Goal: Transaction & Acquisition: Download file/media

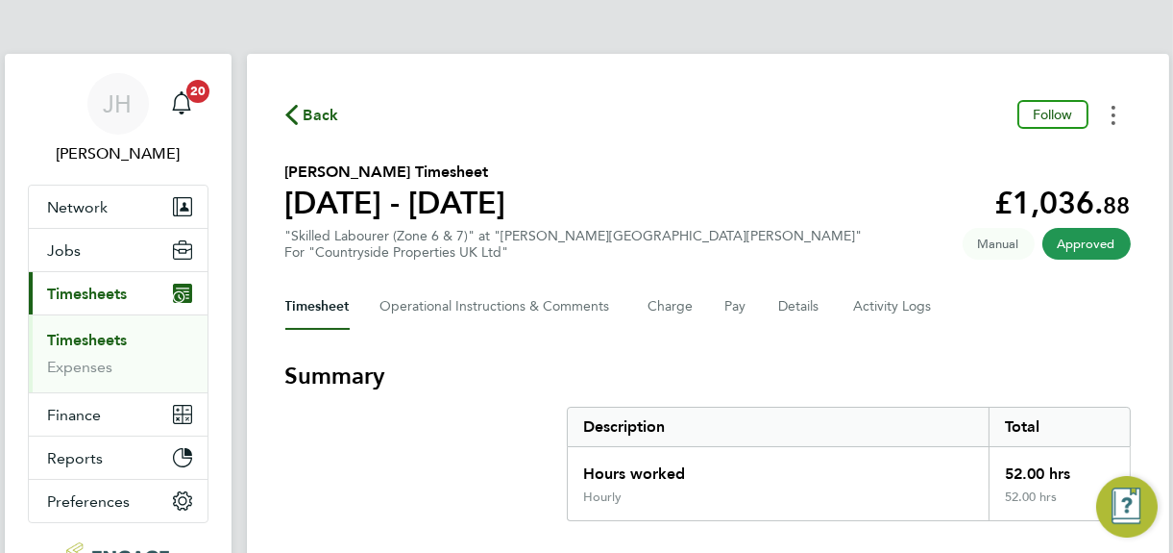
click at [1112, 117] on icon "Timesheets Menu" at bounding box center [1114, 115] width 4 height 19
click at [990, 160] on link "Download timesheet" at bounding box center [1016, 157] width 231 height 38
click at [1113, 112] on icon "Timesheets Menu" at bounding box center [1114, 115] width 4 height 19
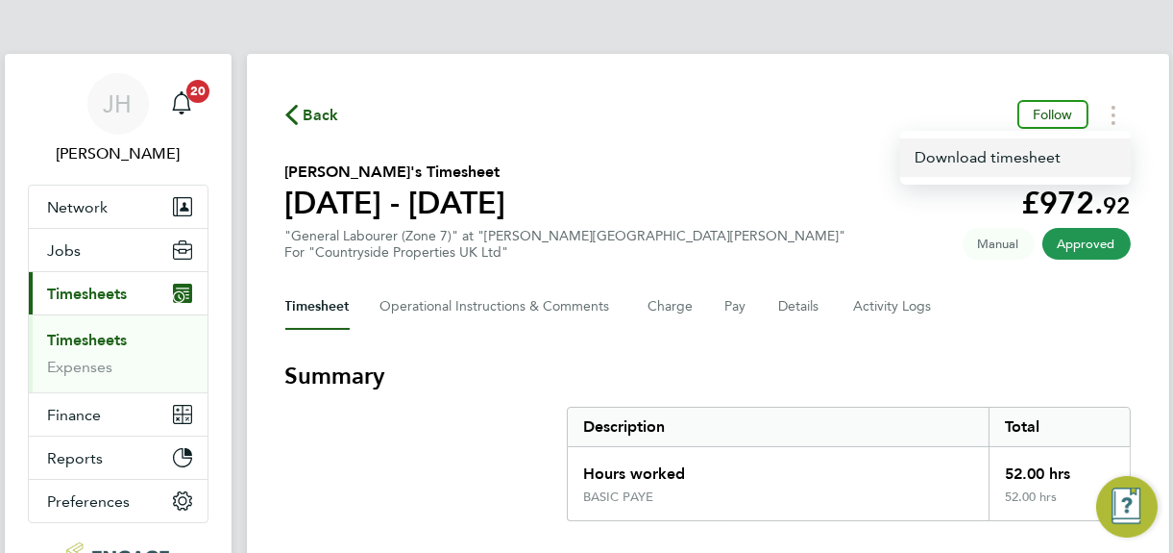
click at [988, 161] on link "Download timesheet" at bounding box center [1016, 157] width 231 height 38
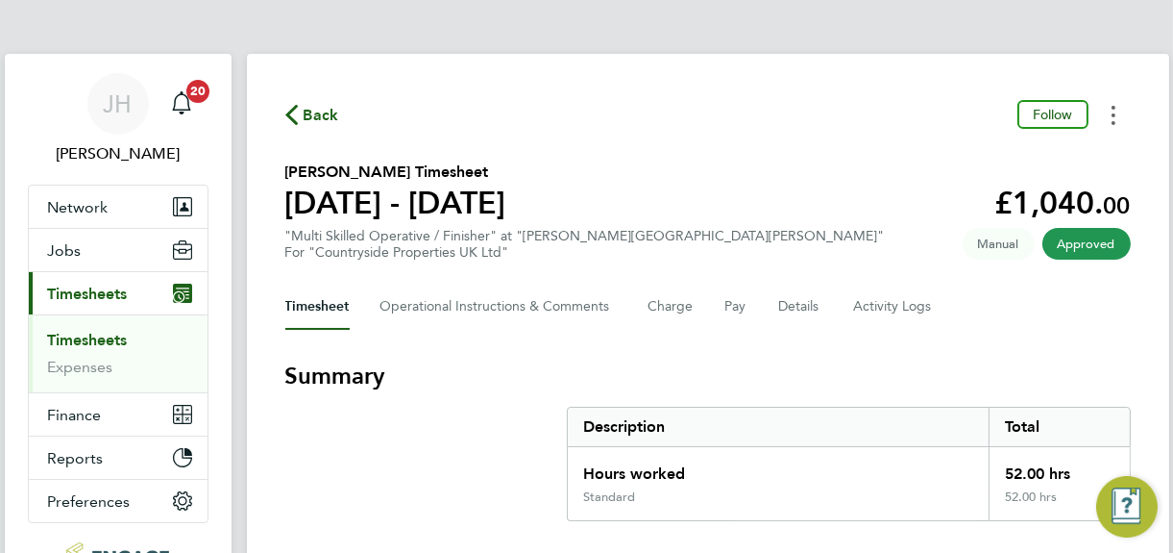
click at [1114, 113] on circle "Timesheets Menu" at bounding box center [1114, 115] width 4 height 4
click at [973, 164] on link "Download timesheet" at bounding box center [1016, 157] width 231 height 38
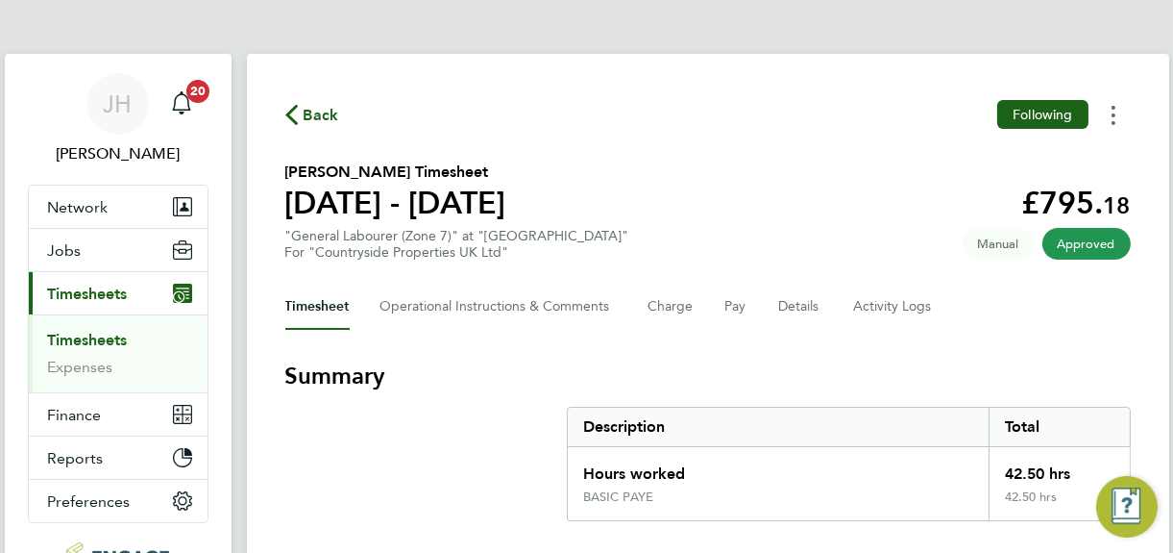
click at [1115, 111] on icon "Timesheets Menu" at bounding box center [1114, 115] width 4 height 19
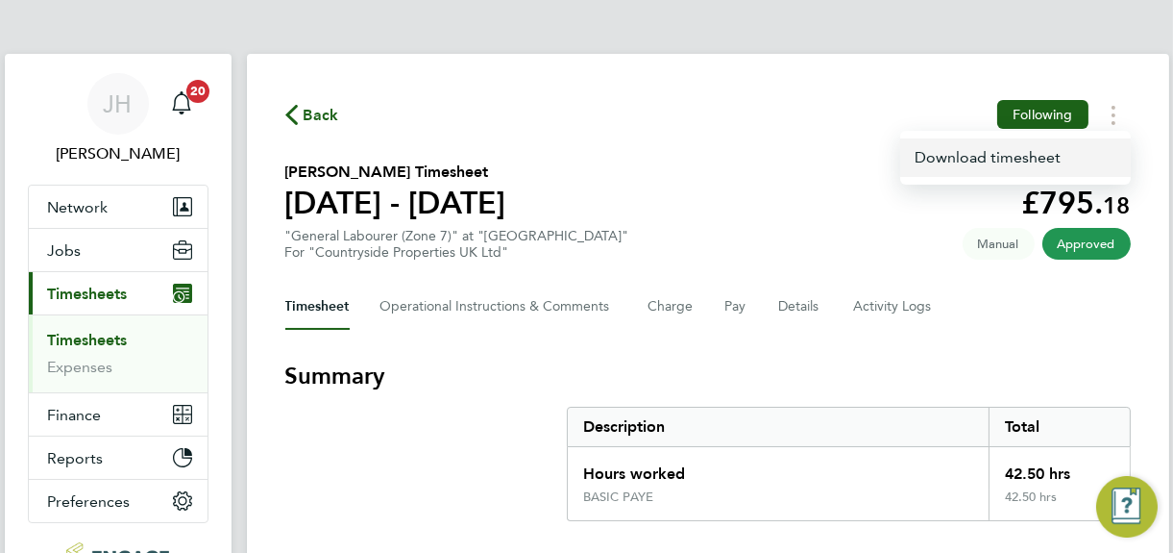
click at [972, 159] on link "Download timesheet" at bounding box center [1016, 157] width 231 height 38
